Goal: Task Accomplishment & Management: Use online tool/utility

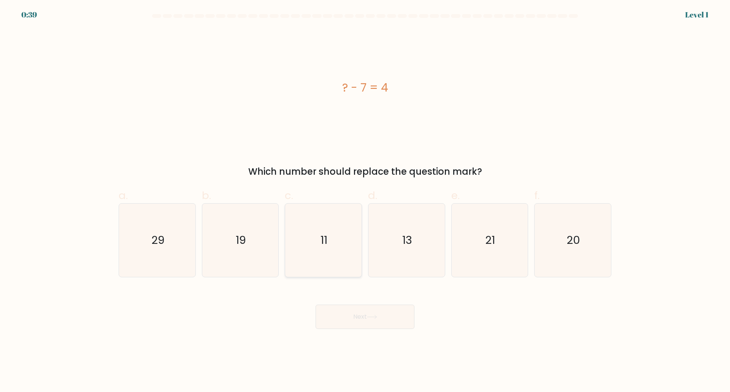
click at [320, 249] on icon "11" at bounding box center [323, 240] width 73 height 73
click at [365, 201] on input "c. 11" at bounding box center [365, 198] width 0 height 5
radio input "true"
click at [367, 316] on button "Next" at bounding box center [364, 317] width 99 height 24
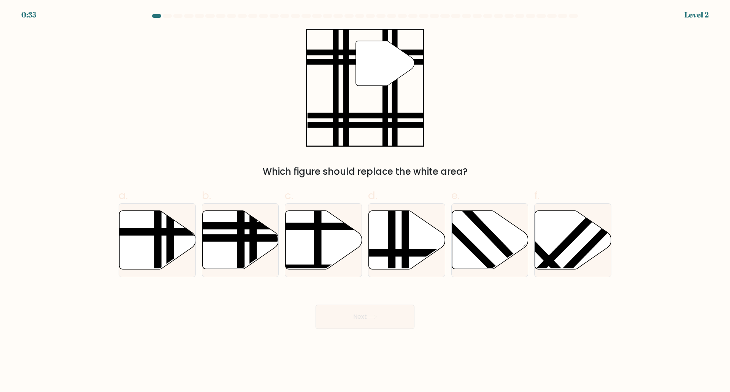
click at [367, 316] on button "Next" at bounding box center [364, 317] width 99 height 24
click at [219, 250] on icon at bounding box center [240, 240] width 76 height 59
click at [365, 201] on input "b." at bounding box center [365, 198] width 0 height 5
radio input "true"
click at [376, 311] on button "Next" at bounding box center [364, 317] width 99 height 24
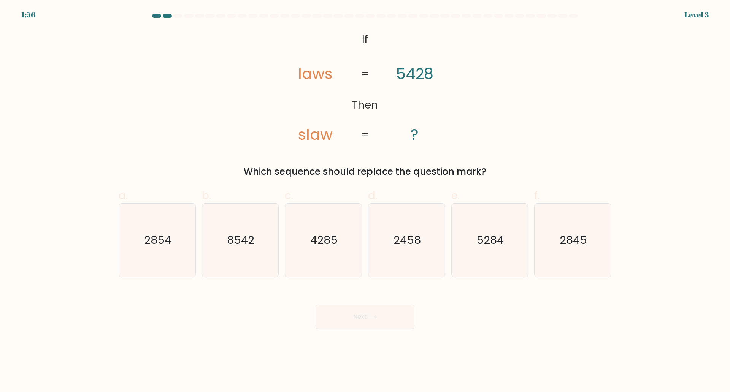
drag, startPoint x: 323, startPoint y: 108, endPoint x: 326, endPoint y: 114, distance: 6.9
click at [326, 114] on icon "@import url('[URL][DOMAIN_NAME]); If Then laws slaw 5428 ? = =" at bounding box center [365, 88] width 191 height 118
click at [228, 255] on icon "8542" at bounding box center [239, 240] width 73 height 73
click at [365, 201] on input "b. 8542" at bounding box center [365, 198] width 0 height 5
radio input "true"
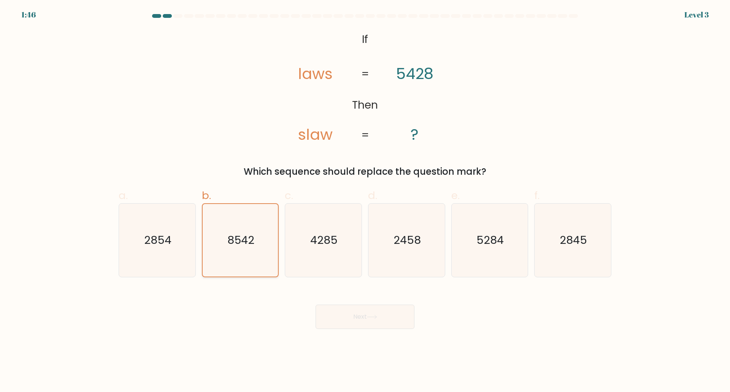
click at [315, 305] on button "Next" at bounding box center [364, 317] width 99 height 24
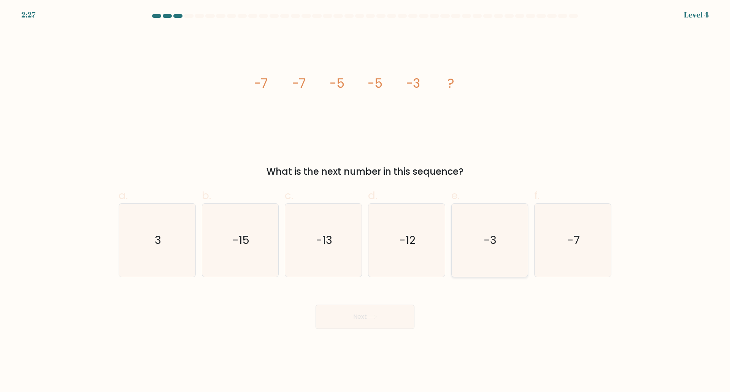
click at [479, 275] on icon "-3" at bounding box center [489, 240] width 73 height 73
click at [365, 201] on input "e. -3" at bounding box center [365, 198] width 0 height 5
radio input "true"
click at [315, 305] on button "Next" at bounding box center [364, 317] width 99 height 24
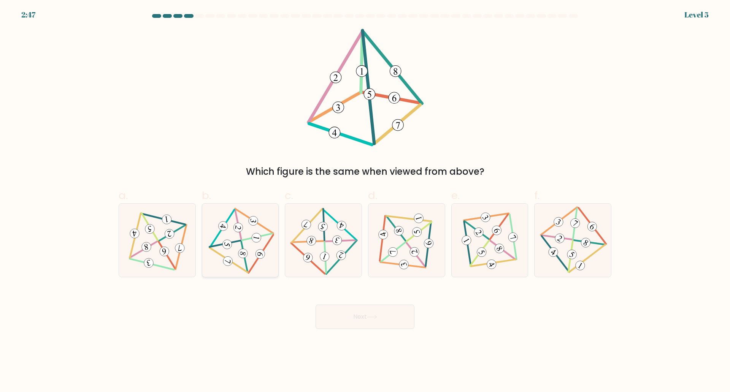
click at [238, 235] on icon at bounding box center [240, 240] width 60 height 59
click at [365, 201] on input "b." at bounding box center [365, 198] width 0 height 5
radio input "true"
click at [315, 305] on button "Next" at bounding box center [364, 317] width 99 height 24
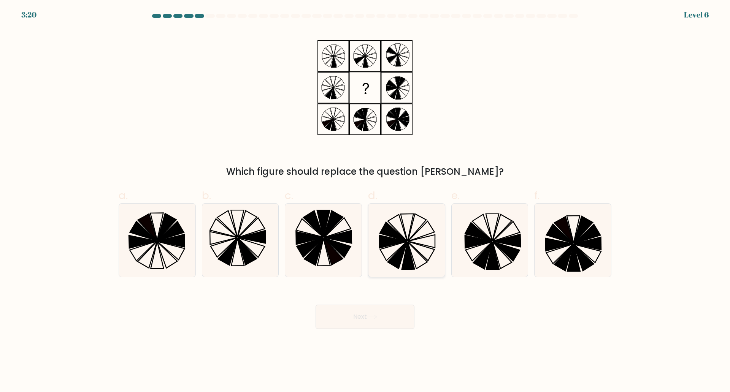
click at [403, 245] on icon at bounding box center [393, 251] width 27 height 19
click at [365, 201] on input "d." at bounding box center [365, 198] width 0 height 5
radio input "true"
click at [315, 305] on button "Next" at bounding box center [364, 317] width 99 height 24
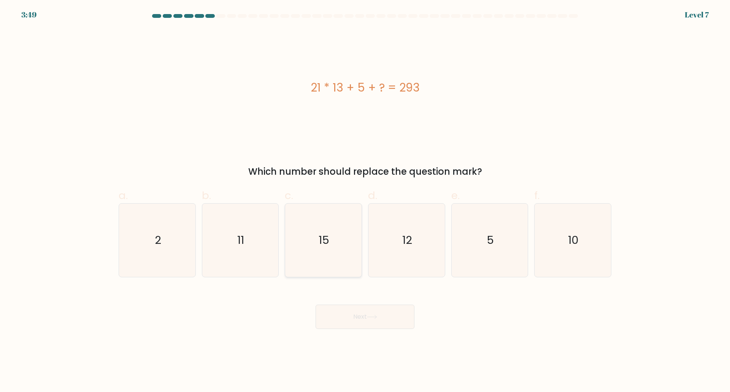
click at [328, 248] on icon "15" at bounding box center [323, 240] width 73 height 73
click at [365, 201] on input "c. 15" at bounding box center [365, 198] width 0 height 5
radio input "true"
click at [315, 305] on button "Next" at bounding box center [364, 317] width 99 height 24
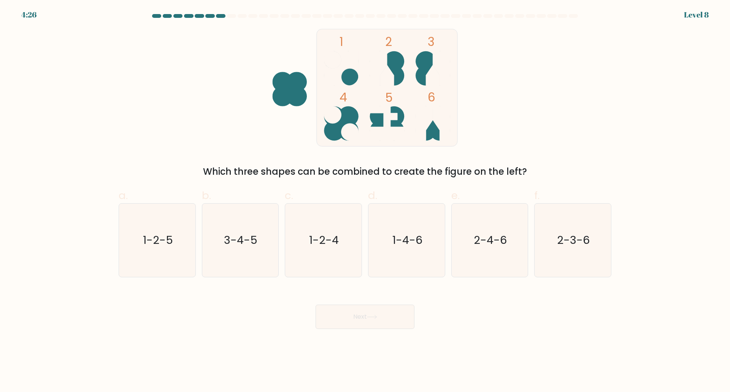
click at [390, 49] on tspan "2" at bounding box center [388, 41] width 7 height 17
drag, startPoint x: 390, startPoint y: 49, endPoint x: 388, endPoint y: 59, distance: 9.6
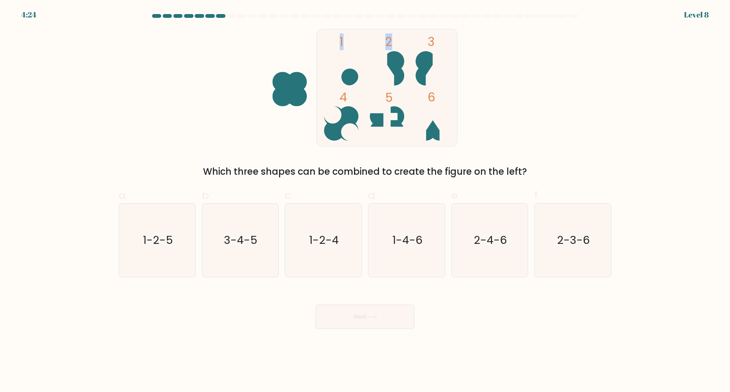
click at [388, 59] on icon "1 2 3 4 5 6" at bounding box center [365, 88] width 205 height 118
click at [567, 244] on text "2-3-6" at bounding box center [573, 240] width 33 height 15
click at [365, 201] on input "f. 2-3-6" at bounding box center [365, 198] width 0 height 5
radio input "true"
click at [315, 305] on button "Next" at bounding box center [364, 317] width 99 height 24
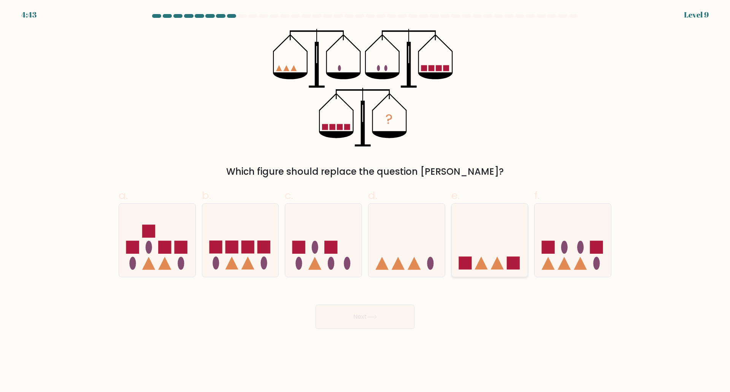
click at [487, 274] on div at bounding box center [489, 240] width 77 height 74
click at [365, 201] on input "e." at bounding box center [365, 198] width 0 height 5
radio input "true"
click at [315, 305] on button "Next" at bounding box center [364, 317] width 99 height 24
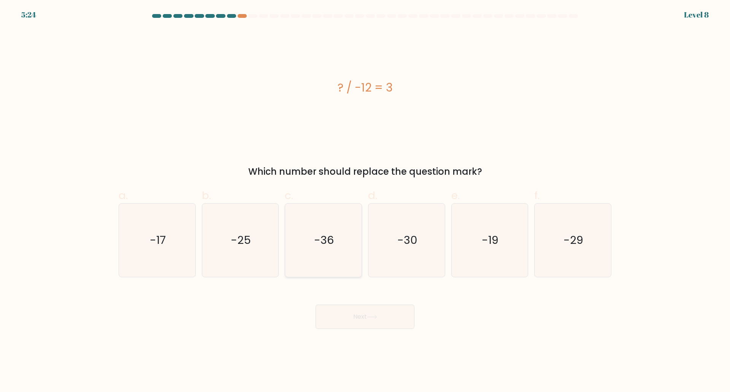
click at [319, 238] on text "-36" at bounding box center [324, 240] width 20 height 15
click at [365, 201] on input "c. -36" at bounding box center [365, 198] width 0 height 5
radio input "true"
click at [315, 305] on button "Next" at bounding box center [364, 317] width 99 height 24
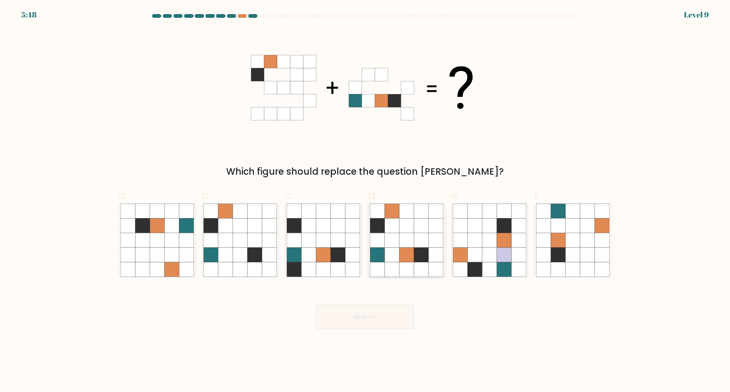
click at [383, 251] on icon at bounding box center [377, 255] width 14 height 14
click at [365, 201] on input "d." at bounding box center [365, 198] width 0 height 5
radio input "true"
click at [315, 305] on button "Next" at bounding box center [364, 317] width 99 height 24
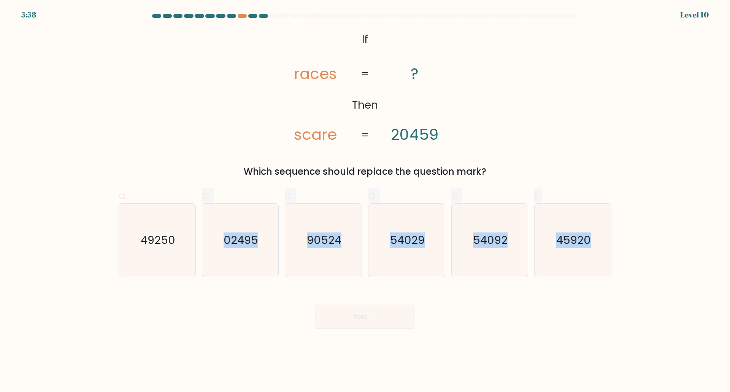
drag, startPoint x: 172, startPoint y: 257, endPoint x: 625, endPoint y: 227, distance: 453.7
click at [625, 227] on form "If ?" at bounding box center [365, 171] width 730 height 315
click at [581, 145] on div "@import url('[URL][DOMAIN_NAME]); If Then races scare ? 20459 = = Which sequenc…" at bounding box center [365, 104] width 502 height 150
